Goal: Information Seeking & Learning: Learn about a topic

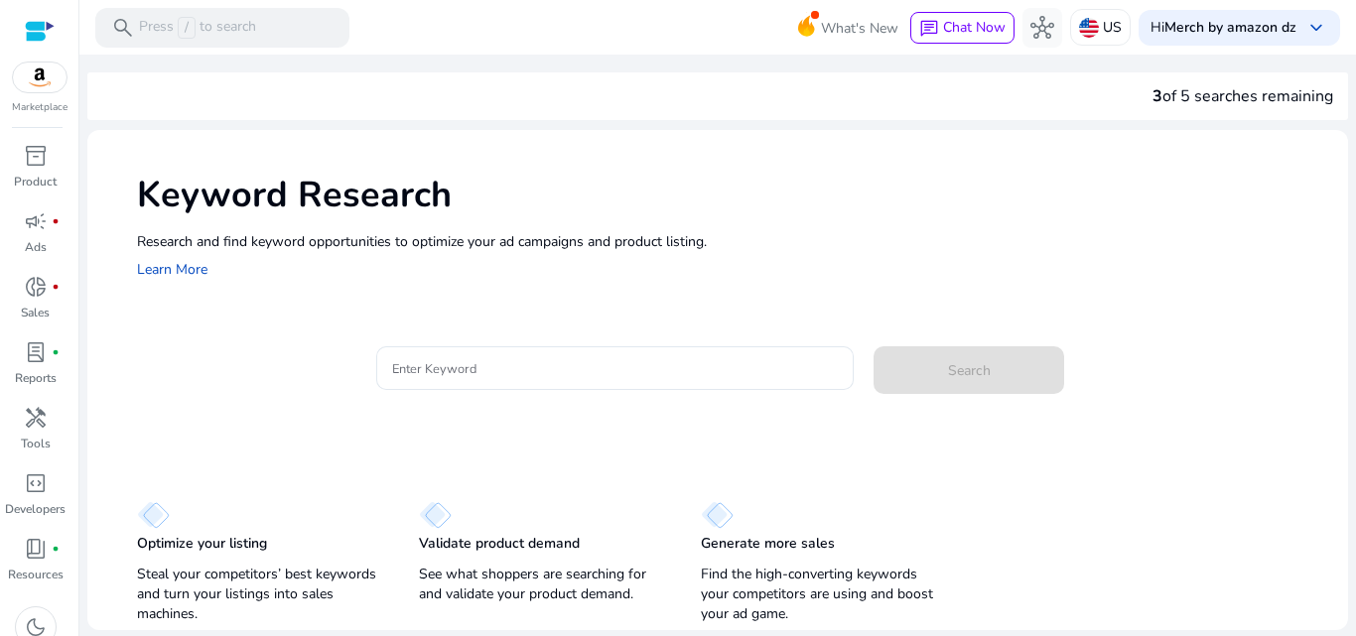
click at [493, 391] on div at bounding box center [615, 400] width 478 height 21
drag, startPoint x: 565, startPoint y: 349, endPoint x: 554, endPoint y: 365, distance: 19.3
click at [554, 365] on div at bounding box center [615, 368] width 447 height 44
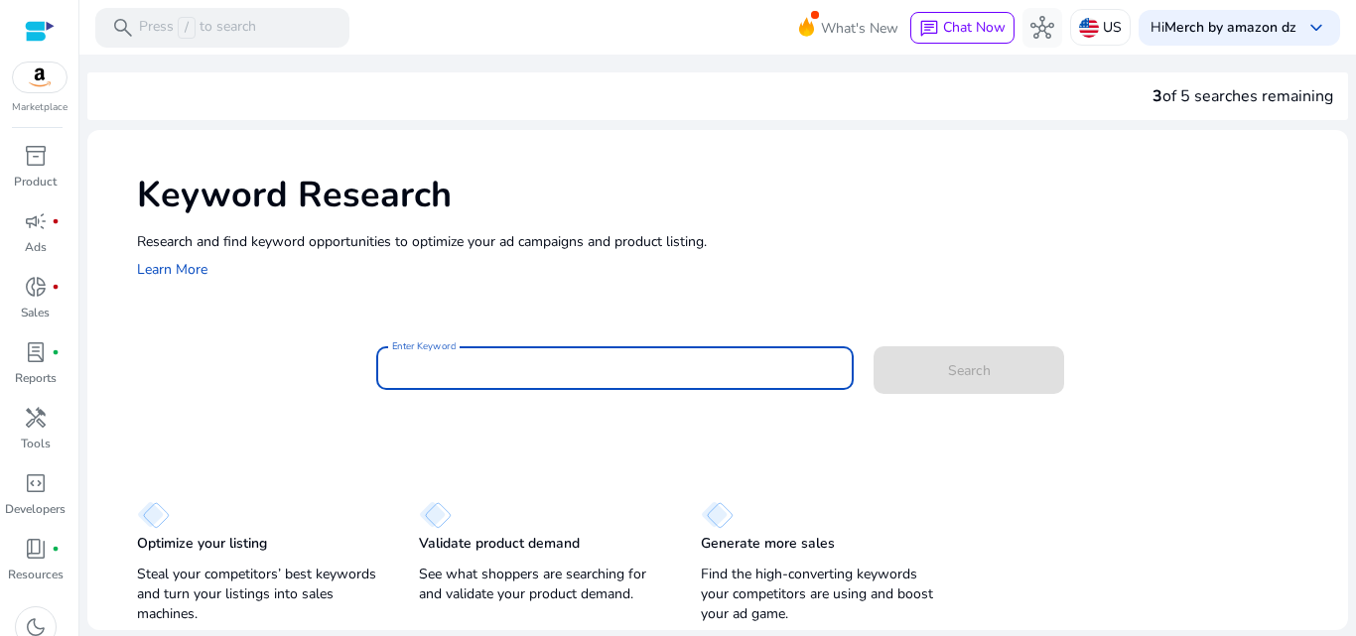
click at [554, 365] on input "Enter Keyword" at bounding box center [615, 368] width 447 height 22
click at [544, 362] on input "Enter Keyword" at bounding box center [615, 368] width 447 height 22
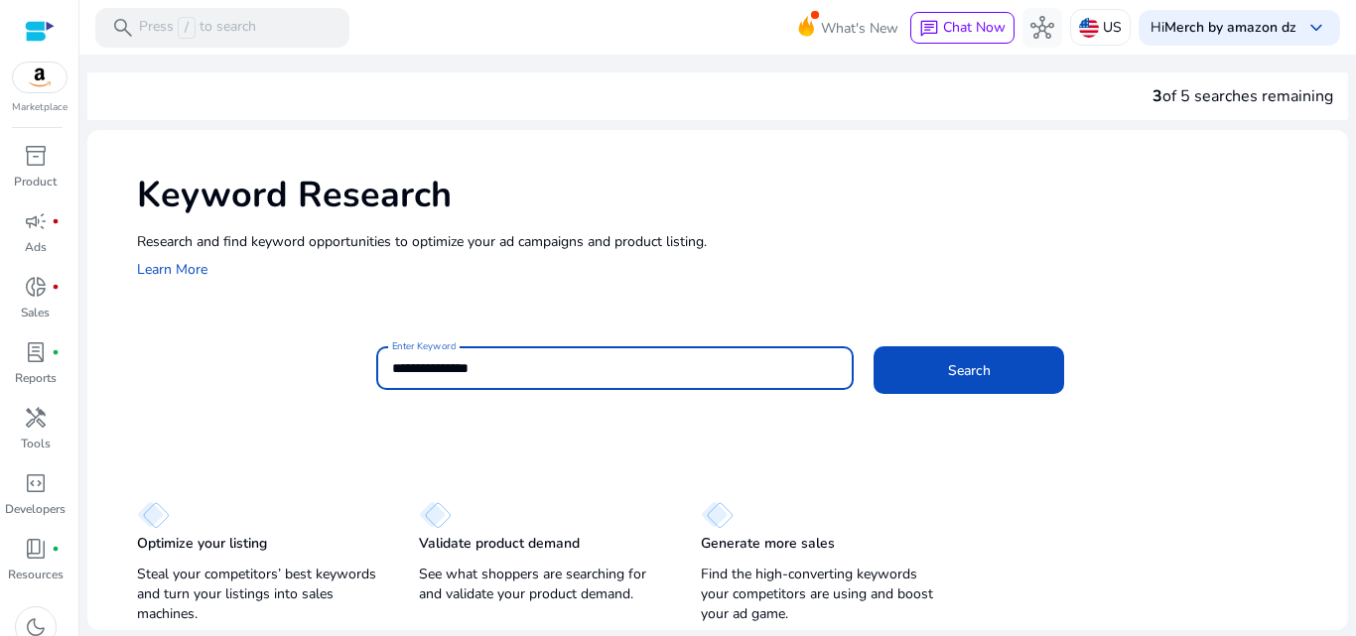
type input "**********"
click at [873, 346] on button "Search" at bounding box center [968, 370] width 191 height 48
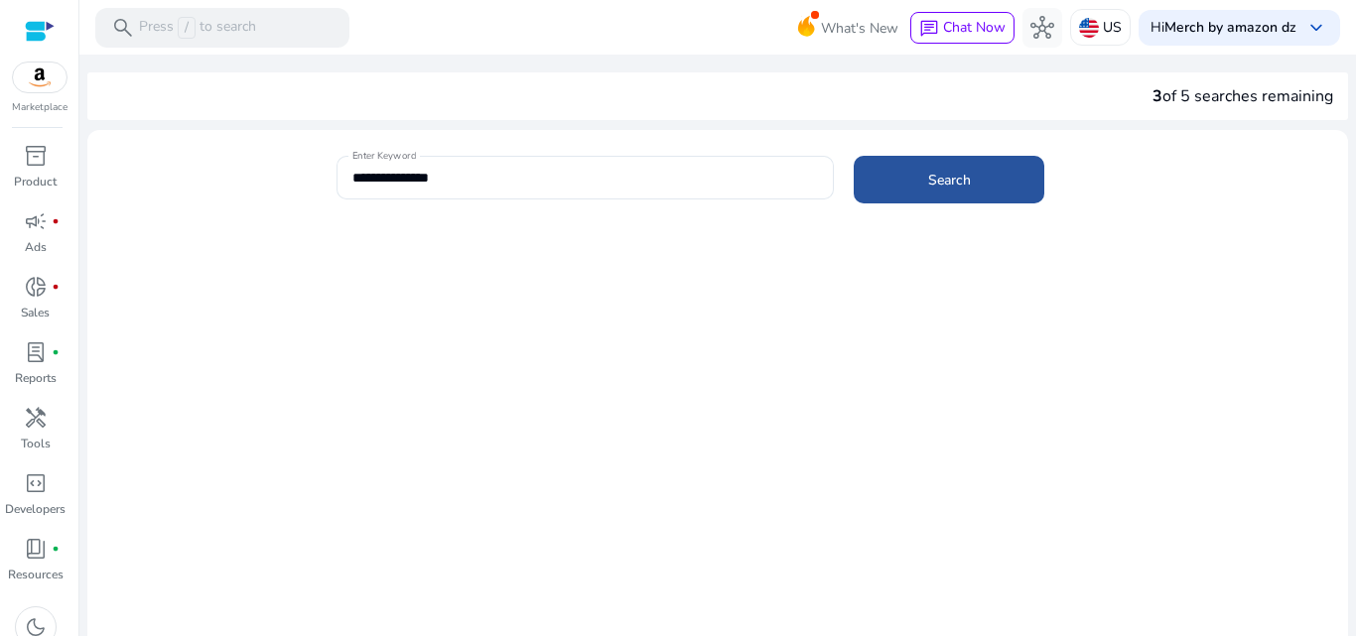
click at [933, 186] on span "Search" at bounding box center [949, 180] width 43 height 21
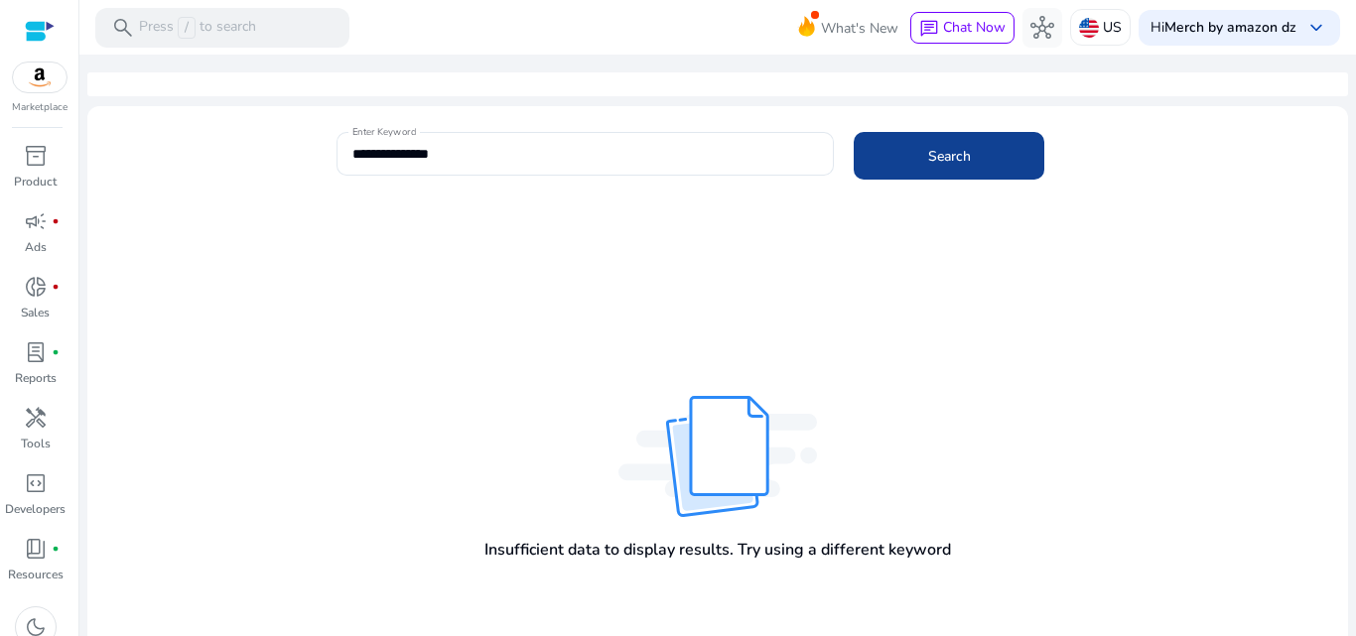
click at [974, 168] on span at bounding box center [948, 156] width 191 height 48
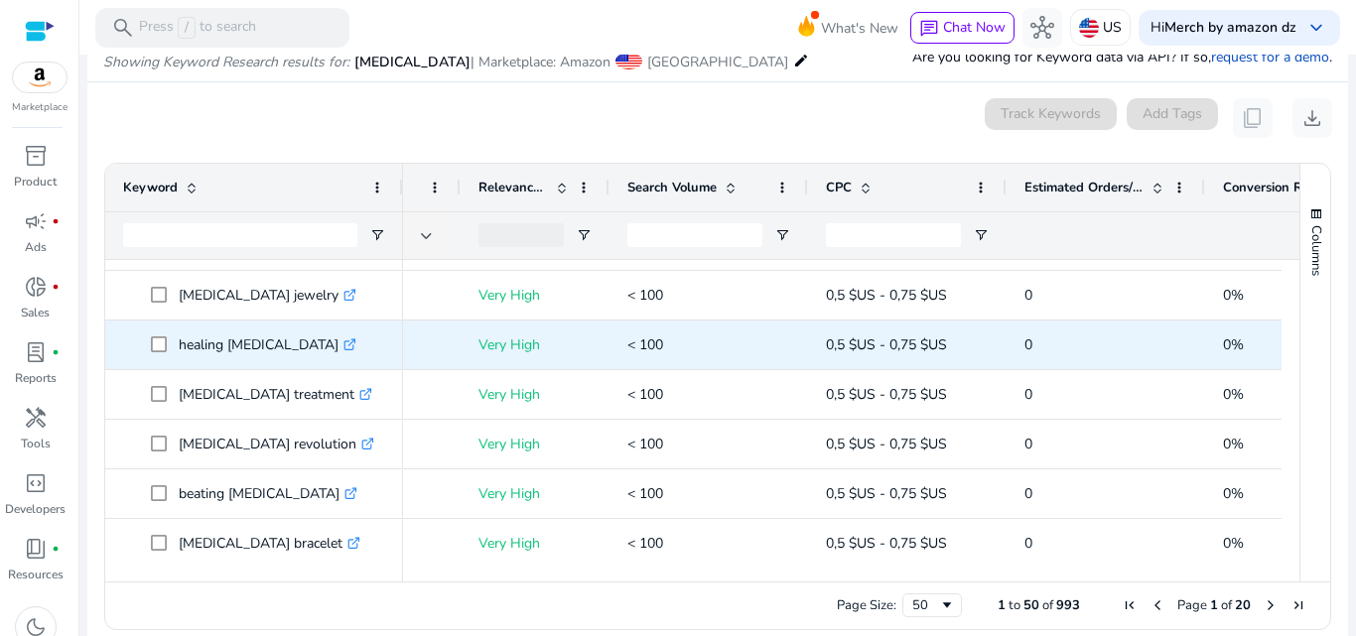
scroll to position [1148, 0]
